Goal: Feedback & Contribution: Leave review/rating

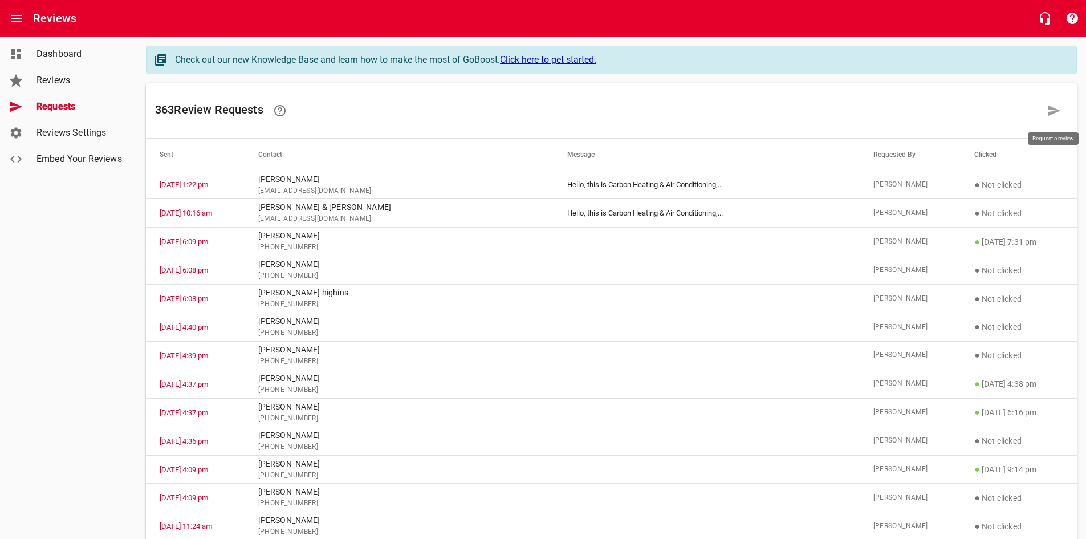
click at [1053, 106] on icon at bounding box center [1054, 111] width 14 height 14
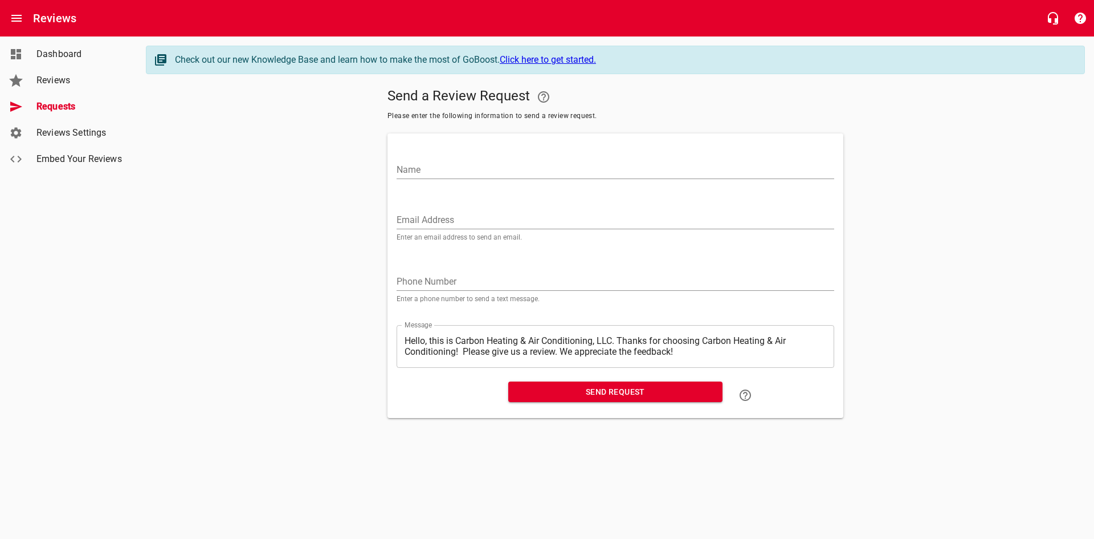
click at [480, 157] on div "Name" at bounding box center [616, 165] width 438 height 27
click at [480, 162] on input "Name" at bounding box center [616, 170] width 438 height 18
type input "[PERSON_NAME]"
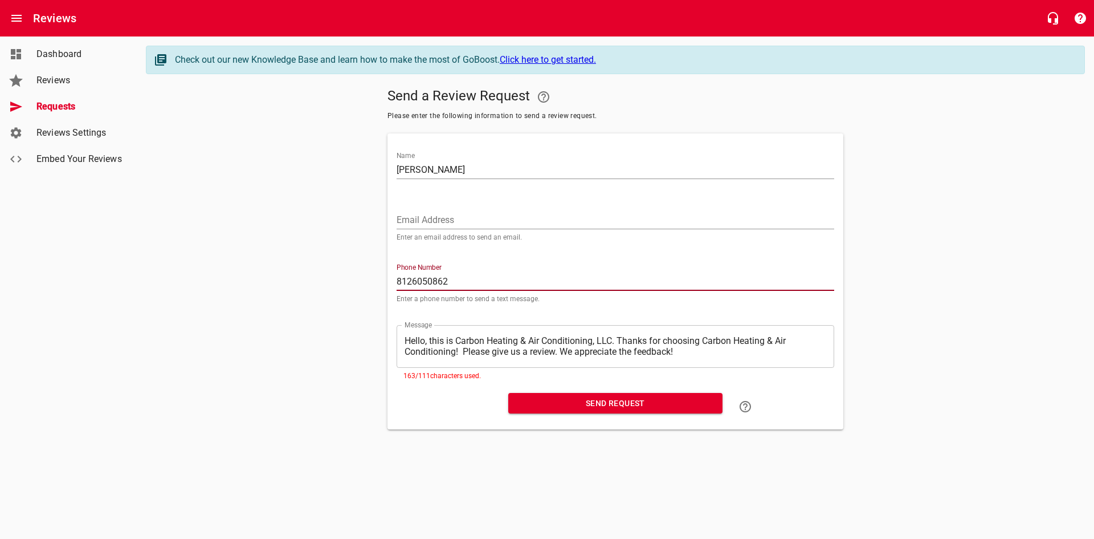
type input "8126050862"
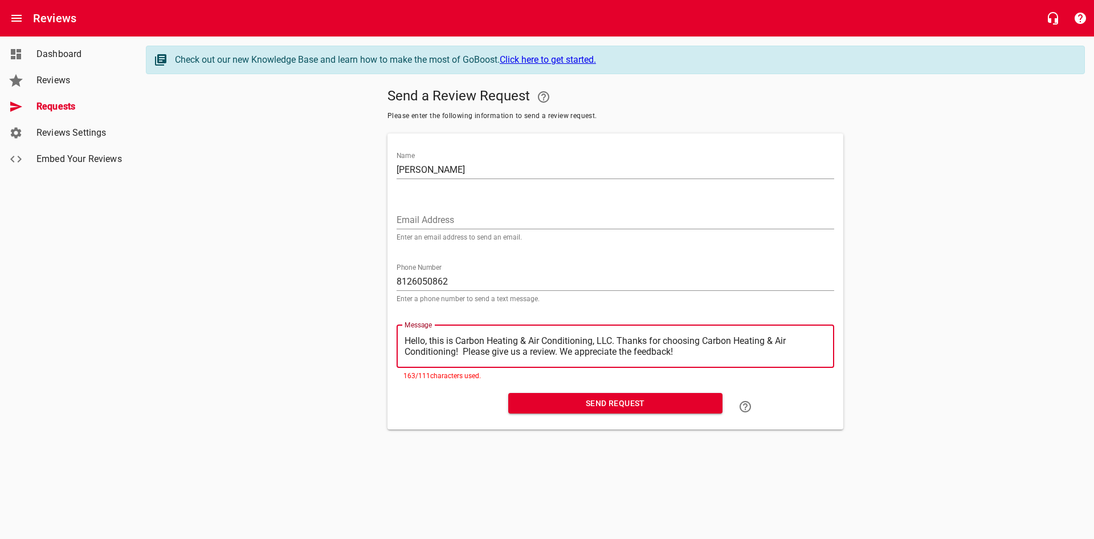
drag, startPoint x: 460, startPoint y: 355, endPoint x: 620, endPoint y: 332, distance: 161.3
click at [620, 332] on div "​ Hello, this is Carbon Heating & Air Conditioning, LLC. Thanks for choosing Ca…" at bounding box center [616, 346] width 438 height 43
type textarea "Hello, this is Carbon Heating & Air Conditioning, LLC. Please give us a review.…"
drag, startPoint x: 665, startPoint y: 341, endPoint x: 652, endPoint y: 343, distance: 13.2
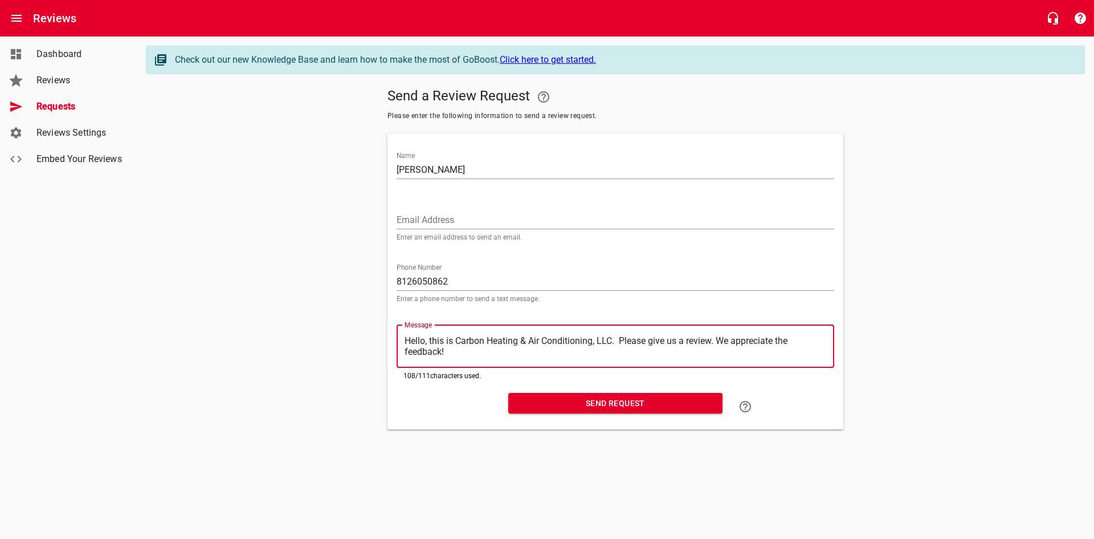
click at [652, 343] on textarea "Hello, this is Carbon Heating & Air Conditioning, LLC. Please give us a review.…" at bounding box center [616, 346] width 422 height 22
type textarea "Hello, this is Carbon Heating & Air Conditioning, LLC. Please L us a review. We…"
type textarea "Hello, this is Carbon Heating & Air Conditioning, LLC. Please LE us a review. W…"
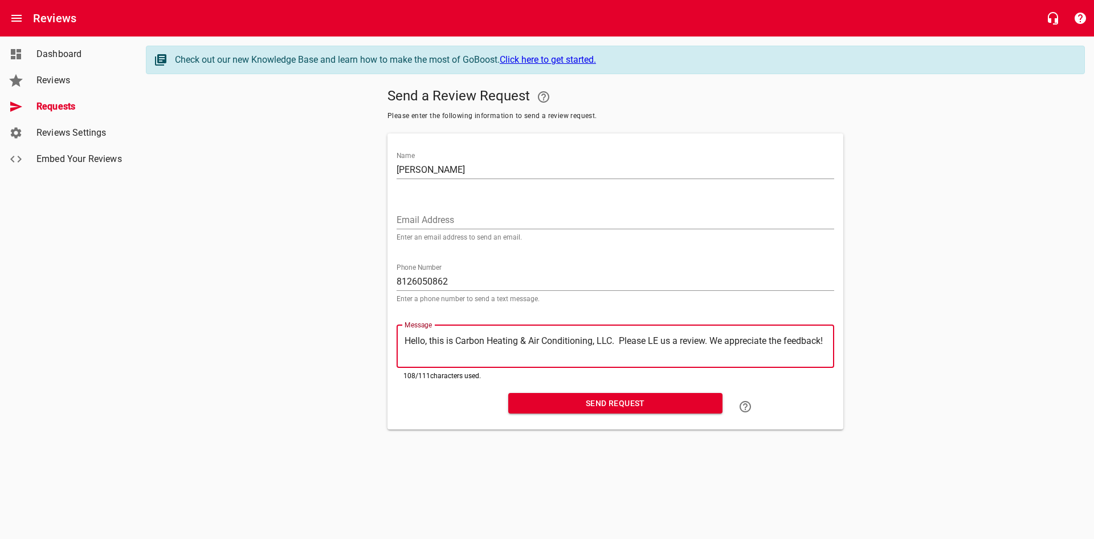
type textarea "Hello, this is Carbon Heating & Air Conditioning, LLC. Please LEA us a review. …"
type textarea "Hello, this is Carbon Heating & Air Conditioning, LLC. Please LEAV us a review.…"
type textarea "Hello, this is Carbon Heating & Air Conditioning, LLC. Please LEAVE us a review…"
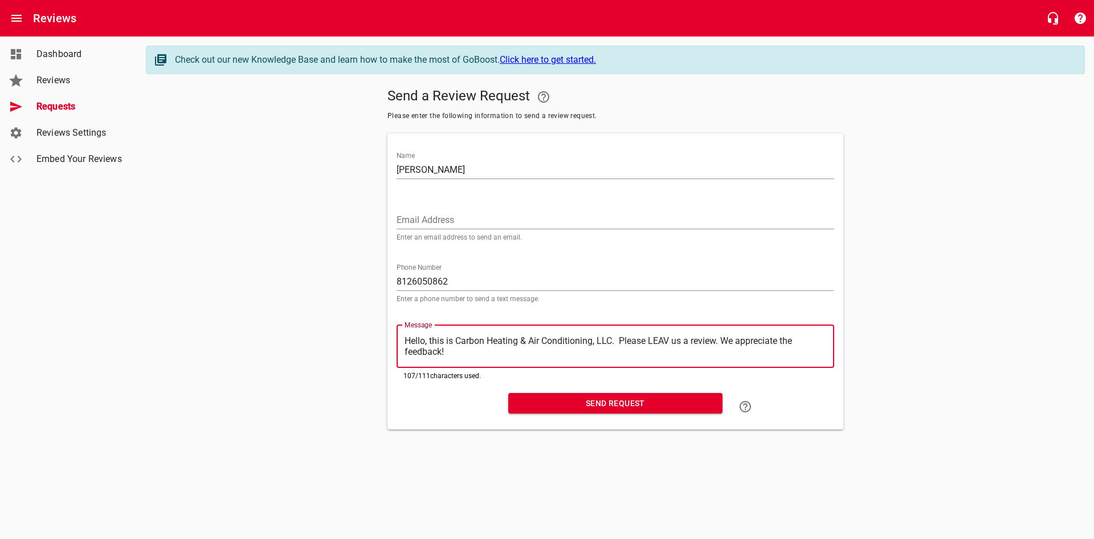
type textarea "Hello, this is Carbon Heating & Air Conditioning, LLC. Please LEAVE us a review…"
type textarea "Hello, this is Carbon Heating & Air Conditioning, LLC. Please LEAV us a review.…"
type textarea "Hello, this is Carbon Heating & Air Conditioning, LLC. Please LEA us a review. …"
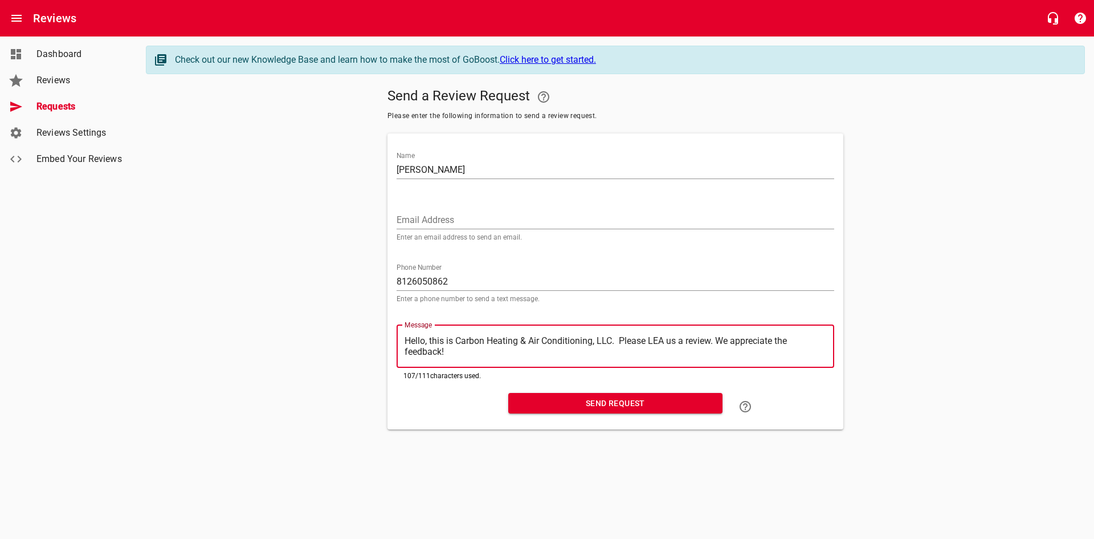
type textarea "Hello, this is Carbon Heating & Air Conditioning, LLC. Please LE us a review. W…"
type textarea "Hello, this is Carbon Heating & Air Conditioning, LLC. Please L us a review. We…"
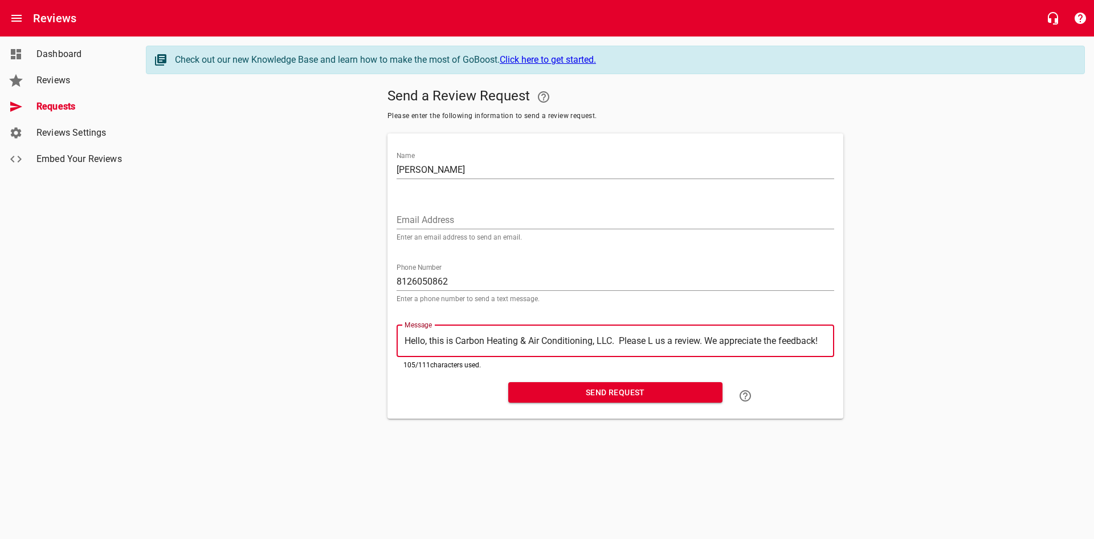
type textarea "Hello, this is Carbon Heating & Air Conditioning, LLC. Please us a review. We a…"
type textarea "Hello, this is Carbon Heating & Air Conditioning, LLC. Please l us a review. We…"
type textarea "Hello, this is Carbon Heating & Air Conditioning, LLC. Please le us a review. W…"
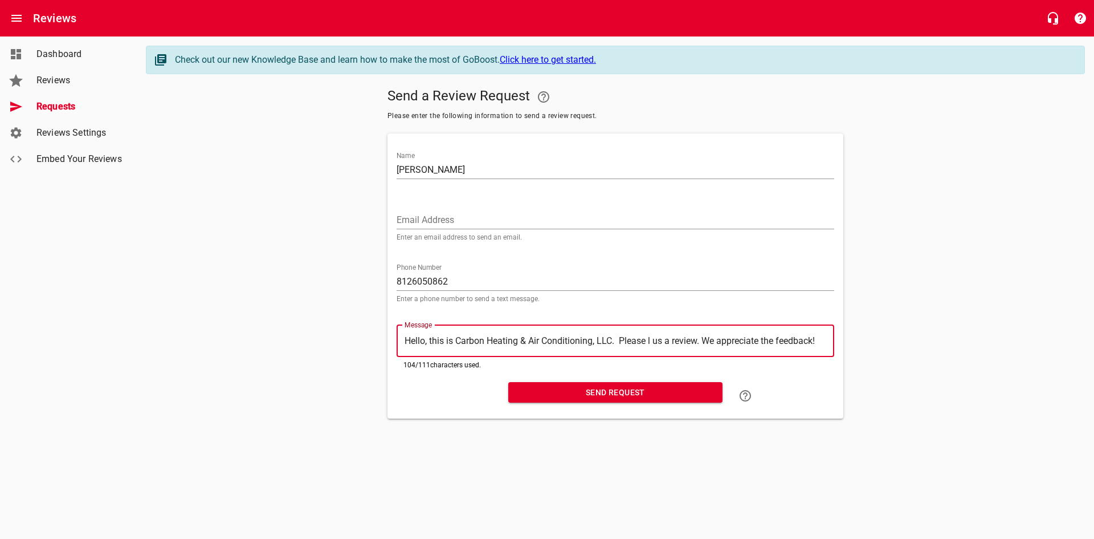
type textarea "Hello, this is Carbon Heating & Air Conditioning, LLC. Please le us a review. W…"
type textarea "Hello, this is Carbon Heating & Air Conditioning, LLC. Please lea us a review. …"
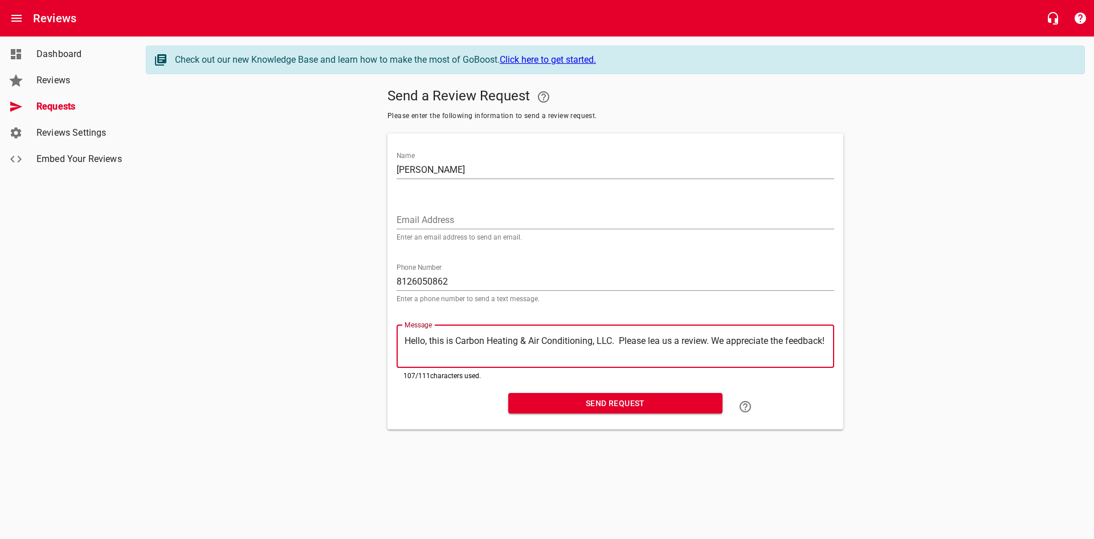
type textarea "Hello, this is Carbon Heating & Air Conditioning, LLC. Please leav us a review.…"
type textarea "Hello, this is Carbon Heating & Air Conditioning, LLC. Please leave us a review…"
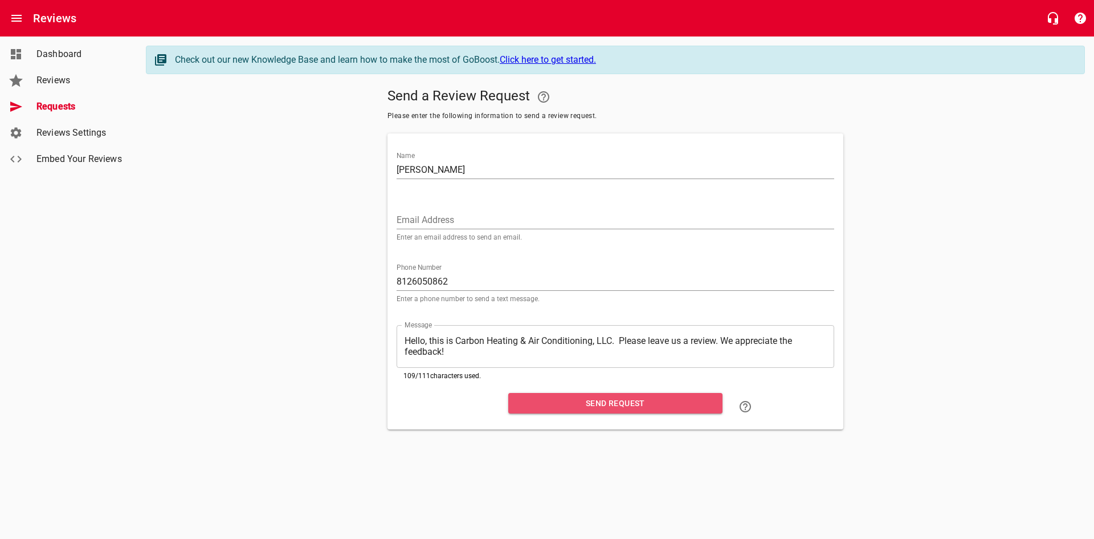
click at [625, 398] on span "Send Request" at bounding box center [616, 403] width 196 height 14
